Goal: Information Seeking & Learning: Learn about a topic

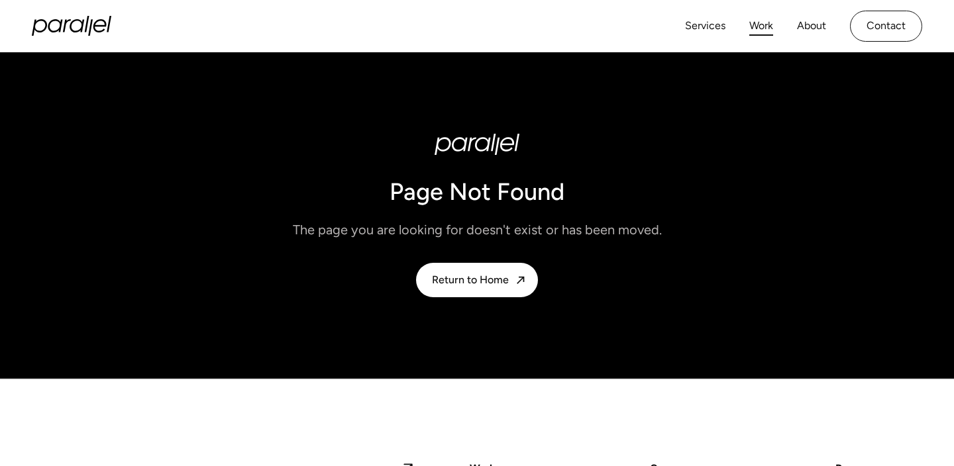
click at [760, 17] on link "Work" at bounding box center [761, 26] width 24 height 19
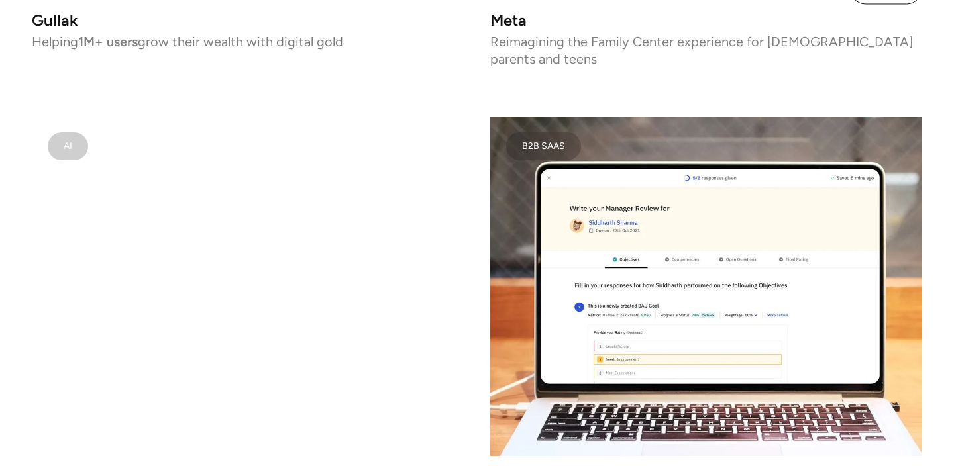
scroll to position [4352, 0]
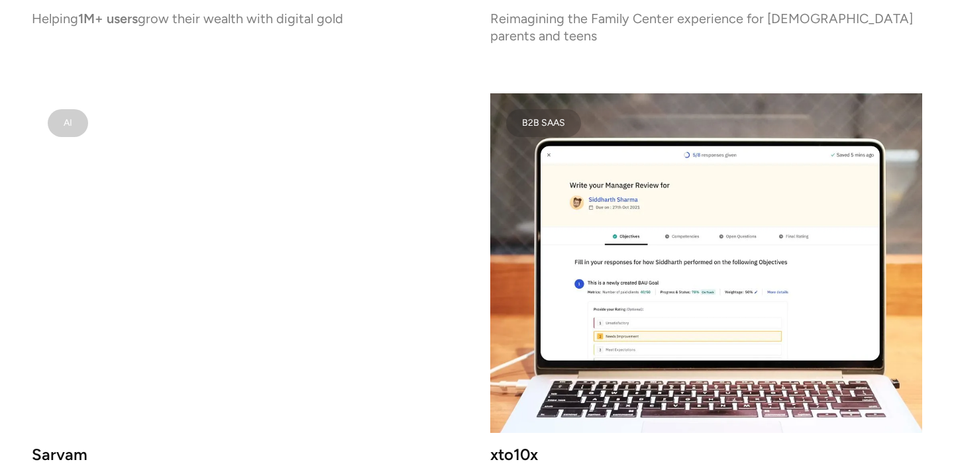
click at [689, 232] on img at bounding box center [706, 263] width 432 height 340
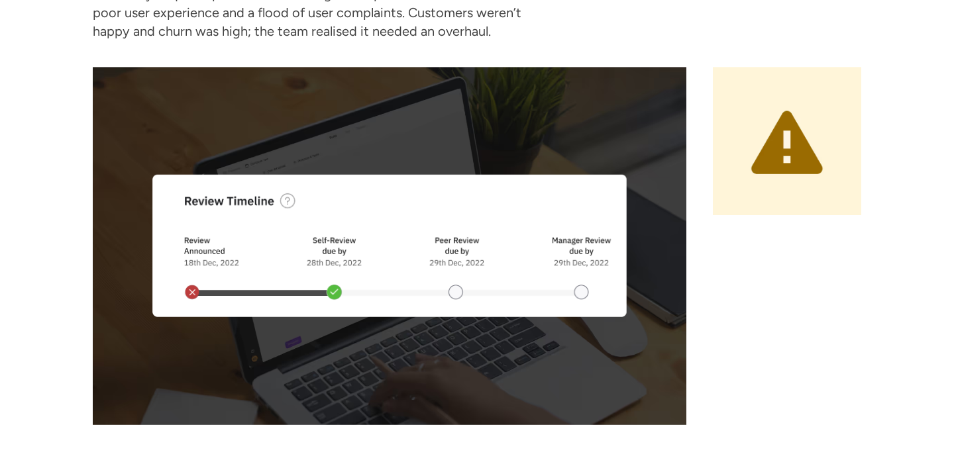
scroll to position [1969, 0]
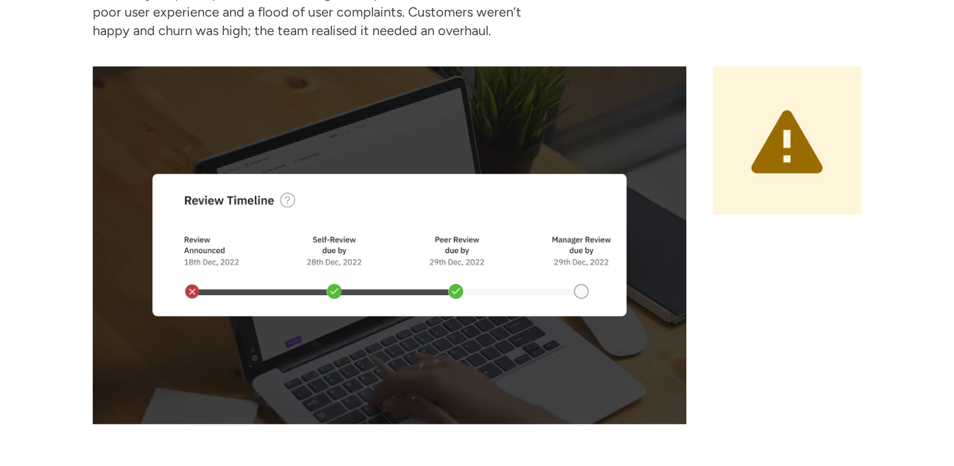
click at [71, 373] on div "The challenge The newly acquired performance management product had come with a…" at bounding box center [477, 185] width 954 height 479
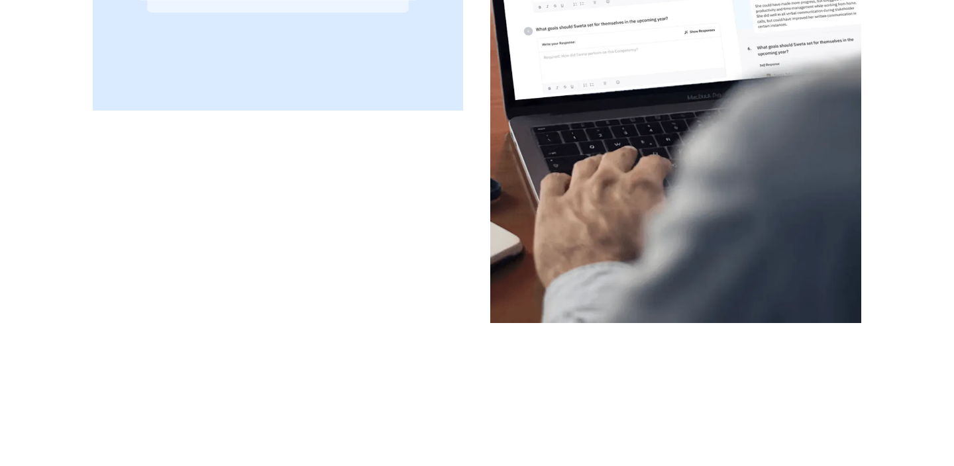
scroll to position [3867, 0]
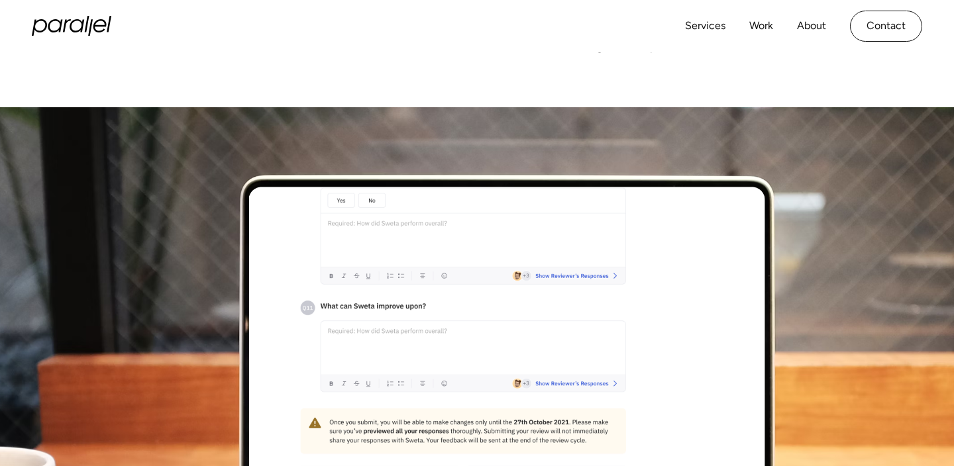
scroll to position [0, 0]
